Goal: Check status: Check status

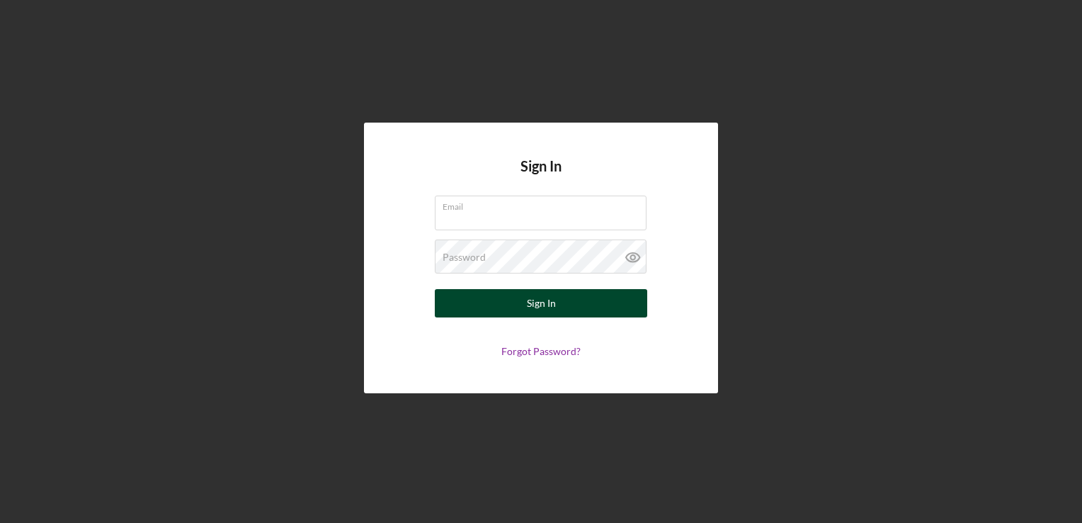
type input "[PERSON_NAME][EMAIL_ADDRESS][DOMAIN_NAME]"
click at [513, 306] on button "Sign In" at bounding box center [541, 303] width 212 height 28
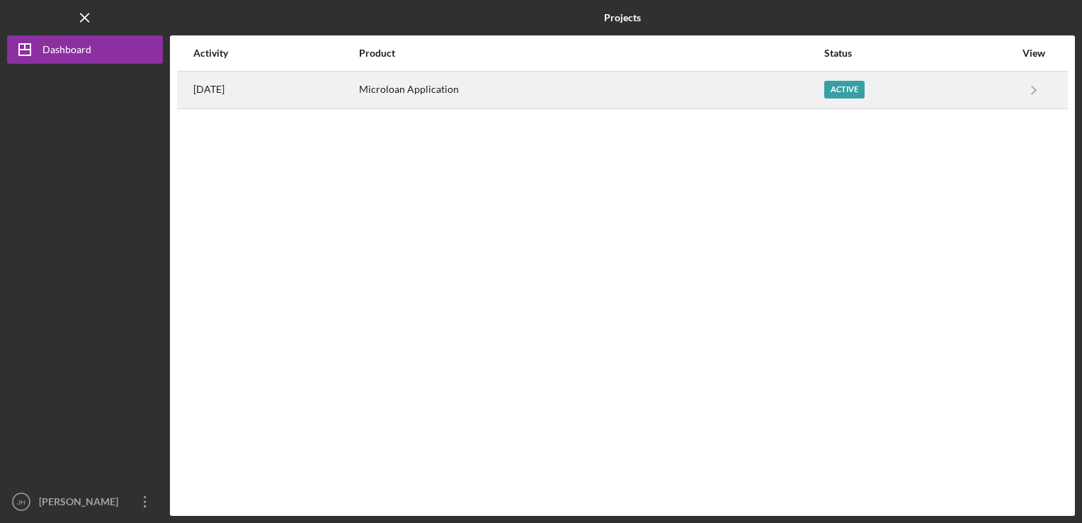
click at [865, 91] on div "Active" at bounding box center [844, 90] width 40 height 18
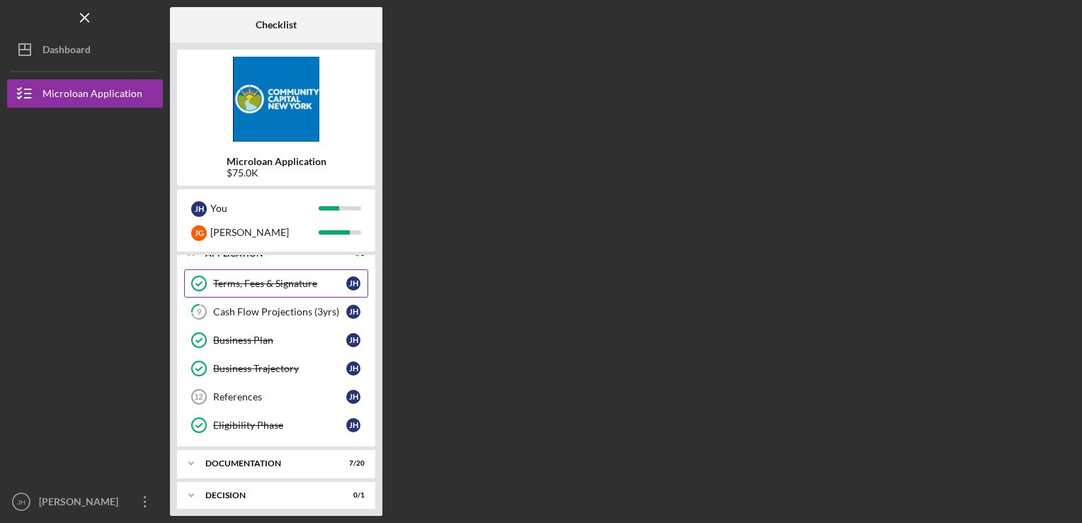
scroll to position [71, 0]
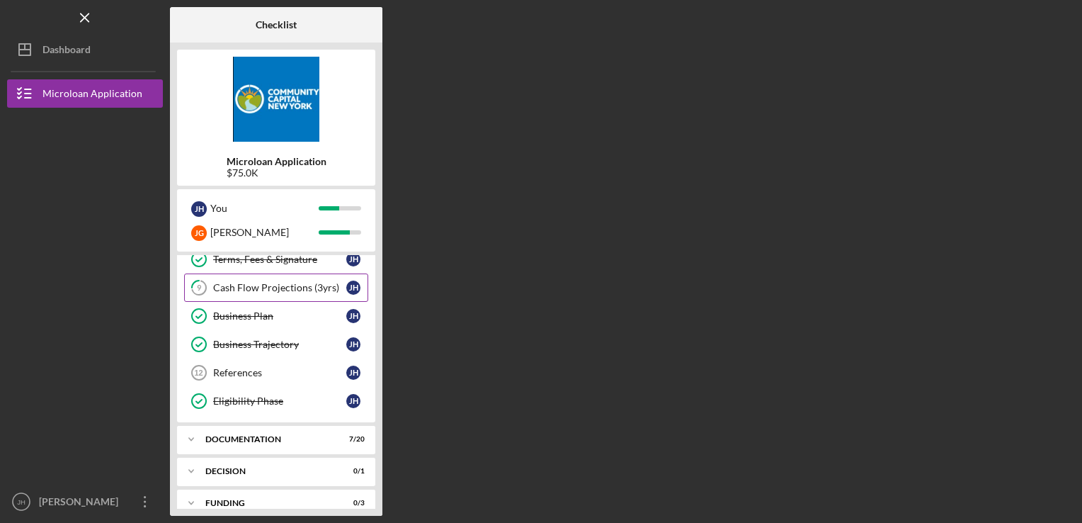
click at [266, 288] on div "Cash Flow Projections (3yrs)" at bounding box center [279, 287] width 133 height 11
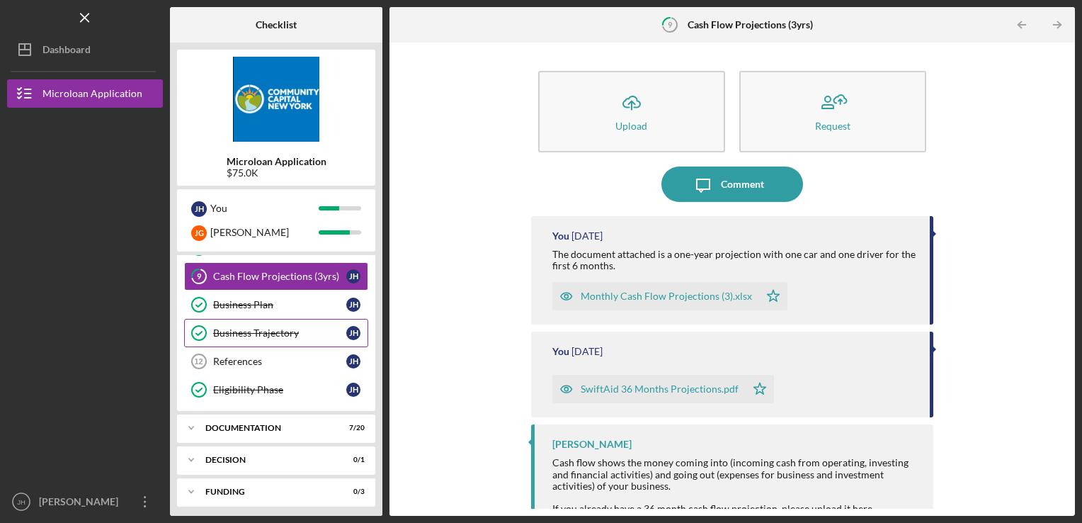
scroll to position [116, 0]
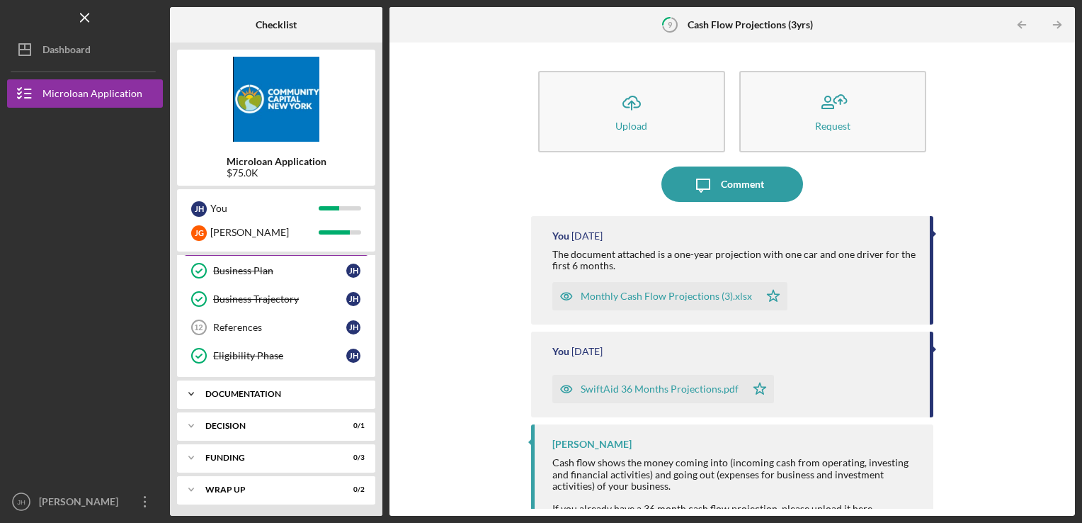
click at [295, 394] on div "Documentation" at bounding box center [281, 394] width 152 height 8
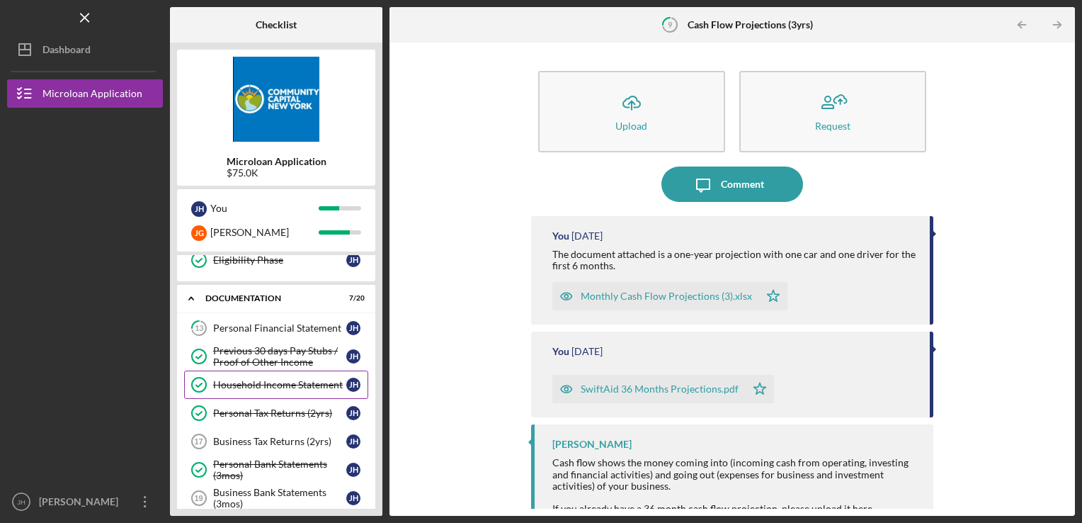
scroll to position [190, 0]
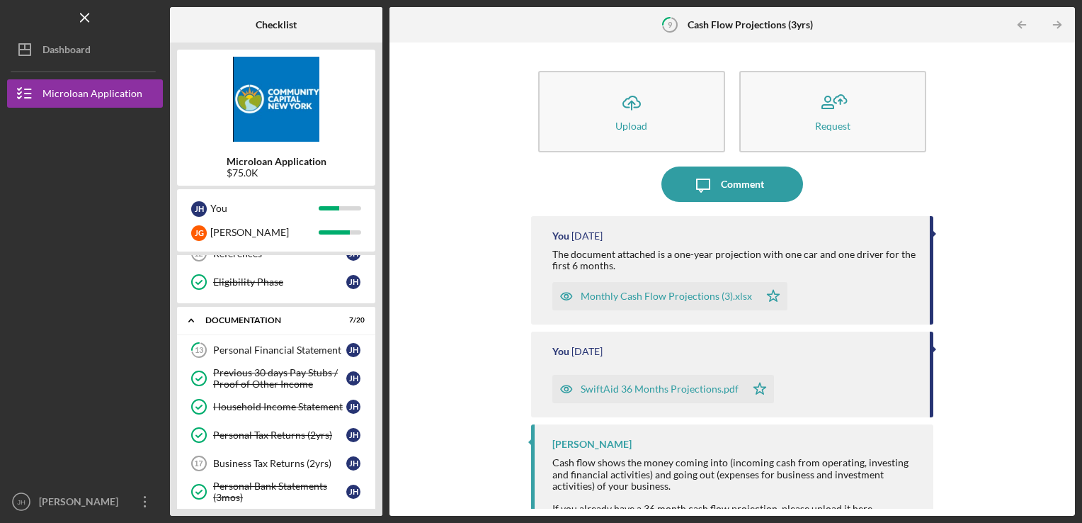
click at [641, 296] on div "Monthly Cash Flow Projections (3).xlsx" at bounding box center [666, 295] width 171 height 11
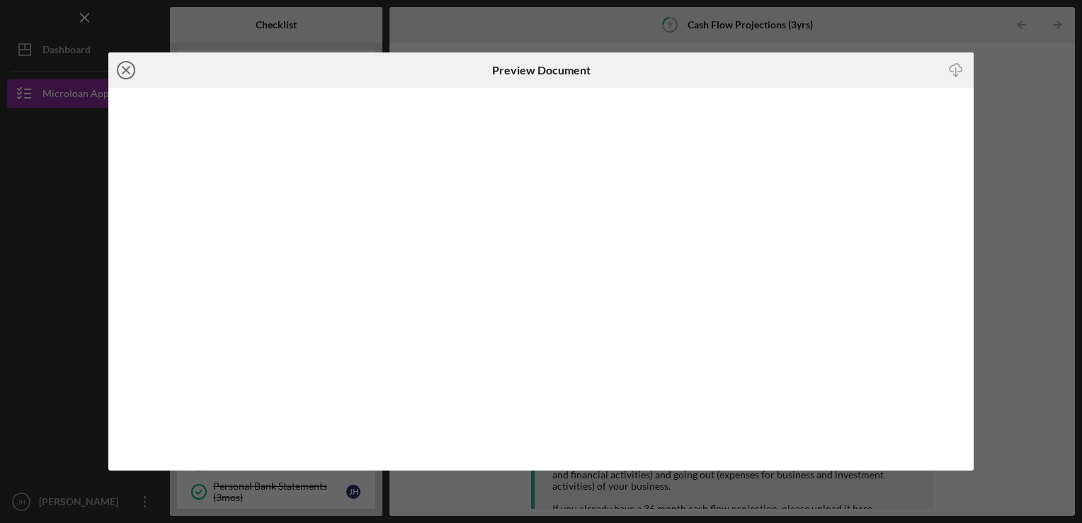
click at [130, 68] on icon "Icon/Close" at bounding box center [125, 69] width 35 height 35
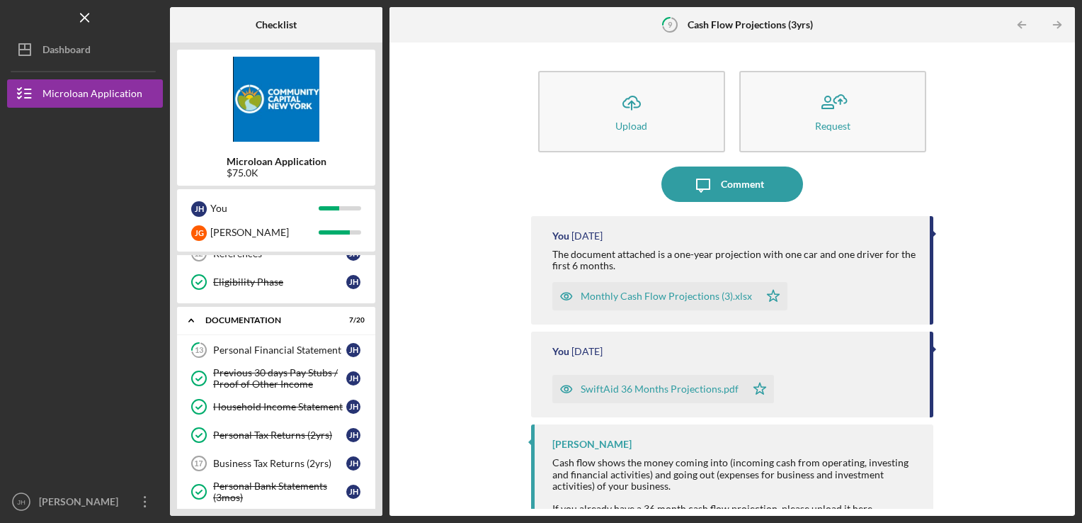
click at [645, 392] on div "SwiftAid 36 Months Projections.pdf" at bounding box center [660, 388] width 158 height 11
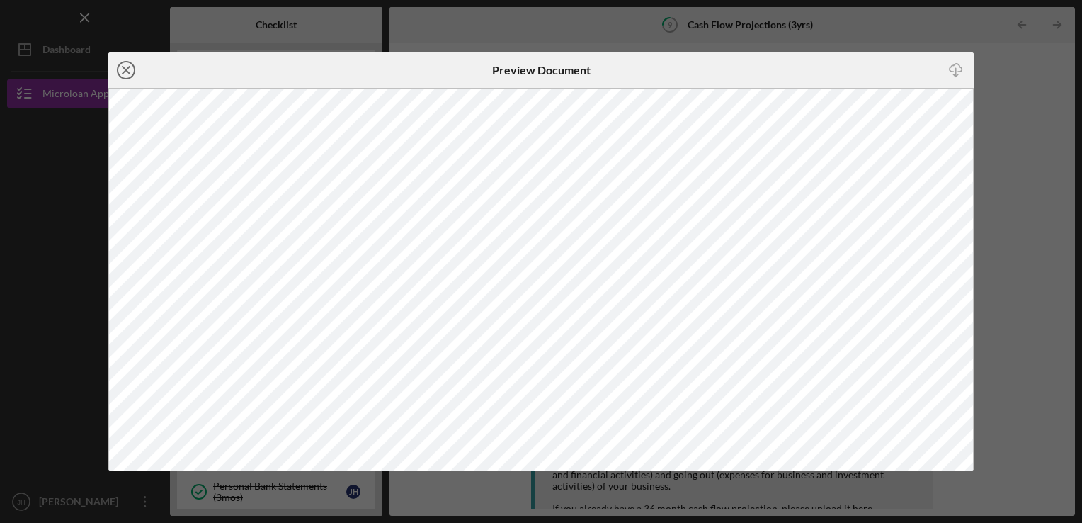
click at [125, 68] on line at bounding box center [126, 70] width 7 height 7
